Goal: Information Seeking & Learning: Learn about a topic

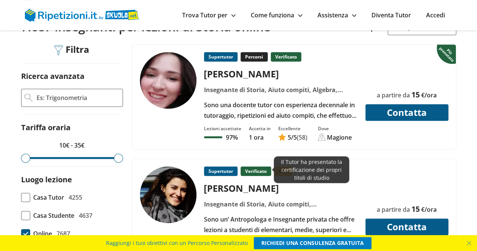
scroll to position [169, 0]
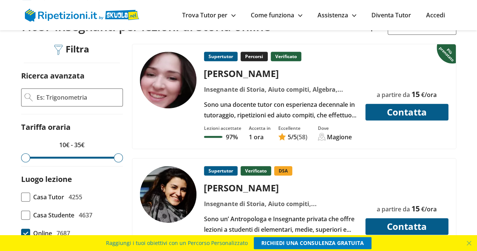
click at [258, 110] on div "Sono una docente tutor con esperienza decennale in tutoraggio, ripetizioni ed a…" at bounding box center [280, 109] width 159 height 21
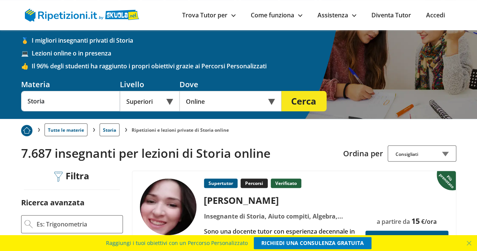
scroll to position [0, 0]
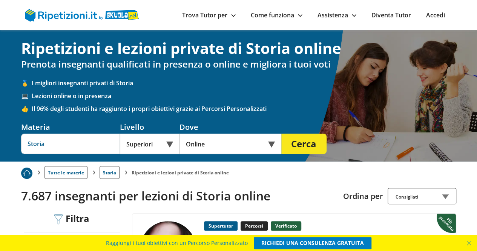
click at [57, 148] on input "Storia" at bounding box center [70, 143] width 99 height 20
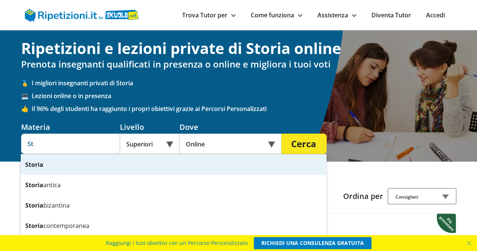
type input "S"
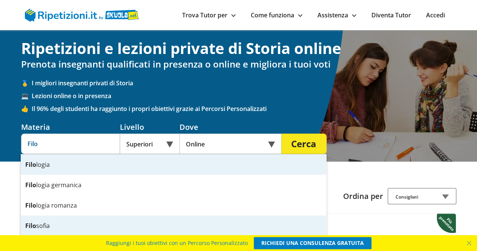
click at [43, 227] on div "Filo sofia" at bounding box center [173, 225] width 305 height 20
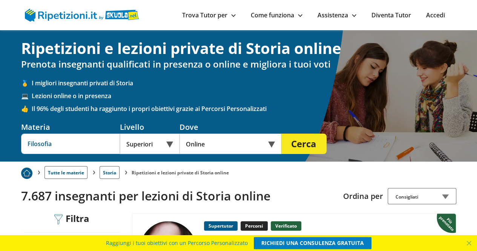
type input "Filosofia"
click at [302, 136] on button "Cerca" at bounding box center [303, 143] width 45 height 20
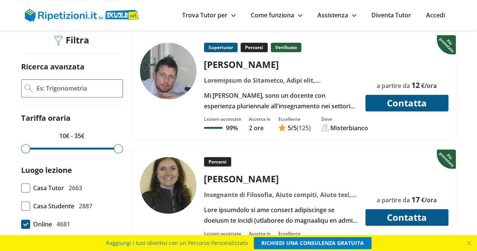
scroll to position [179, 0]
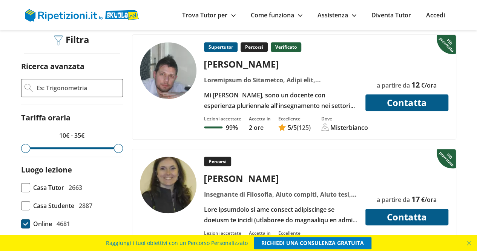
click at [265, 100] on div "Mi chiamo Luca, sono un docente con esperienza pluriennale all'insegnamento nei…" at bounding box center [280, 100] width 159 height 21
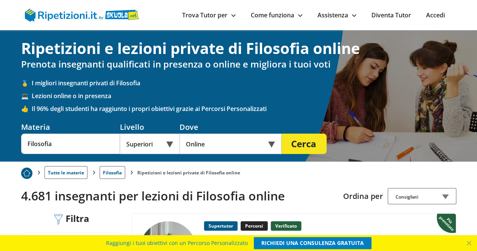
click at [68, 159] on div "Ripetizioni e lezioni private di Filosofia online Prenota insegnanti qualificat…" at bounding box center [238, 95] width 441 height 131
click at [64, 138] on input "Filosofia" at bounding box center [70, 143] width 99 height 20
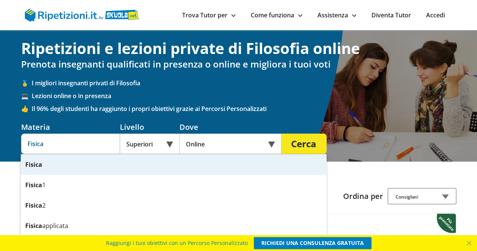
click at [66, 169] on div "Fisica" at bounding box center [173, 164] width 305 height 20
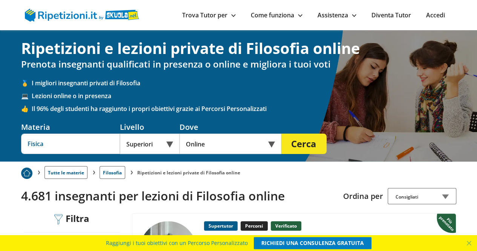
type input "Fisica"
click at [306, 150] on button "Cerca" at bounding box center [303, 143] width 45 height 20
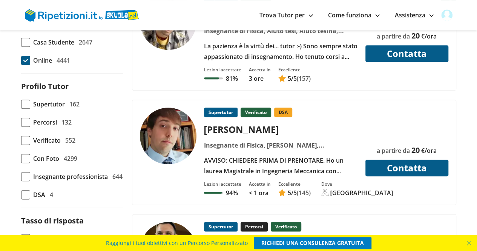
scroll to position [342, 0]
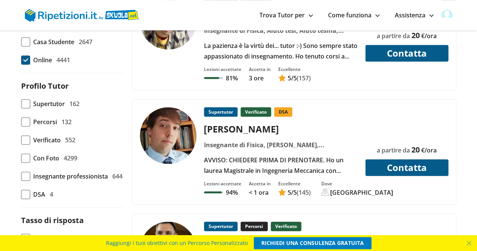
click at [256, 188] on p "< 1 ora" at bounding box center [260, 192] width 22 height 8
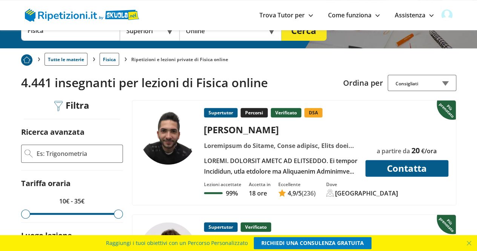
scroll to position [116, 0]
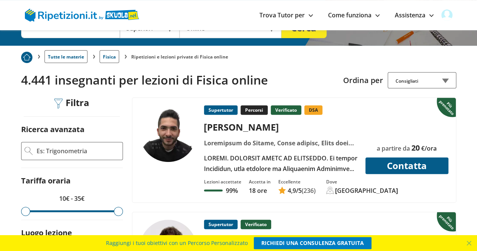
click at [281, 154] on div at bounding box center [280, 163] width 159 height 21
